Goal: Find specific page/section: Find specific page/section

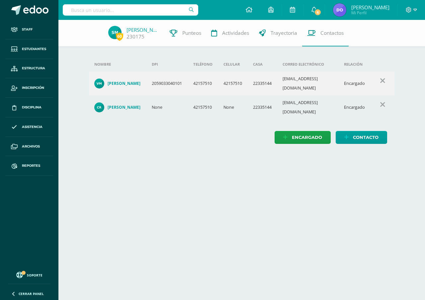
click at [69, 9] on input "text" at bounding box center [130, 9] width 135 height 11
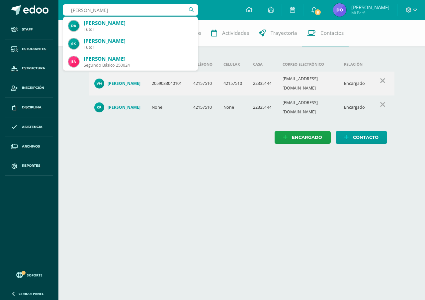
type input "sarai"
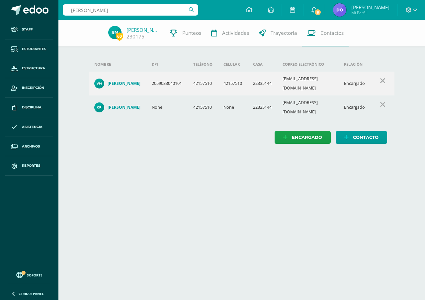
click at [170, 151] on html "Staff Estudiantes Estructura Inscripción Disciplina Asistencia Archivos Reporte…" at bounding box center [212, 78] width 425 height 157
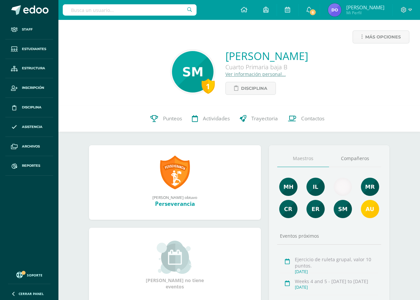
click at [68, 11] on input "text" at bounding box center [130, 9] width 134 height 11
type input "britani ramirez"
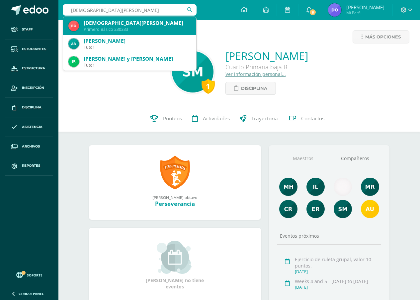
click at [103, 26] on div "Britany Sarai Ramírez Ortiz" at bounding box center [137, 23] width 107 height 7
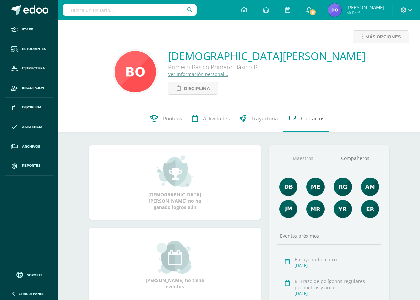
click at [308, 120] on span "Contactos" at bounding box center [312, 118] width 23 height 7
click at [228, 76] on link "Ver información personal..." at bounding box center [198, 74] width 60 height 6
